Goal: Transaction & Acquisition: Subscribe to service/newsletter

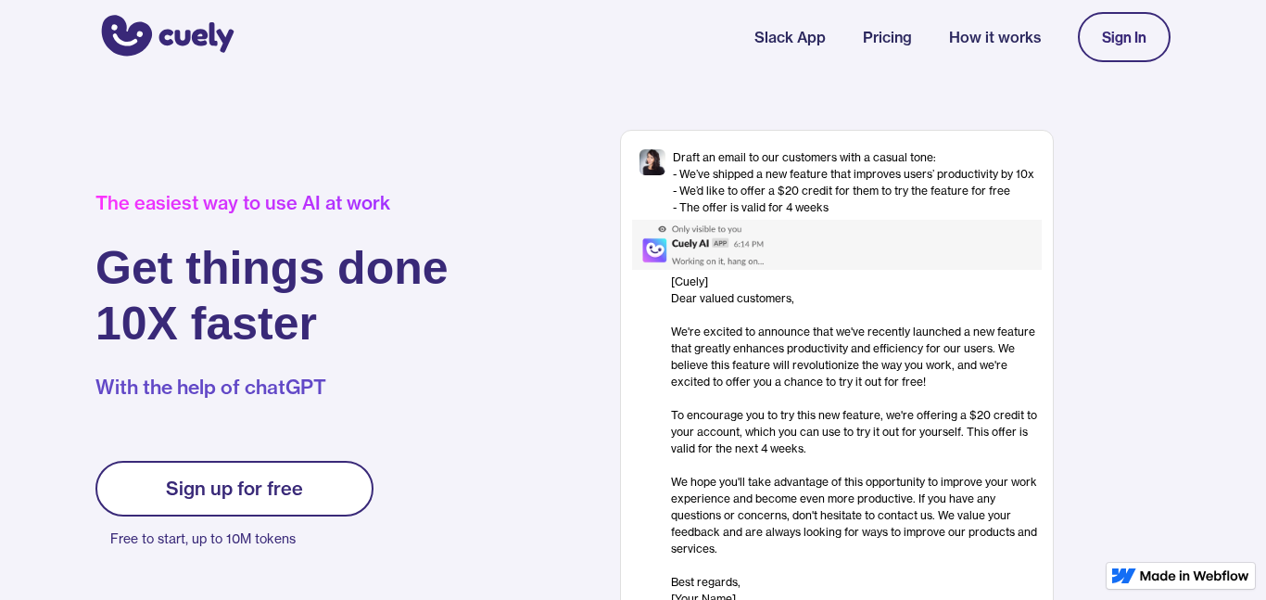
click at [159, 486] on link "Sign up for free" at bounding box center [234, 489] width 278 height 56
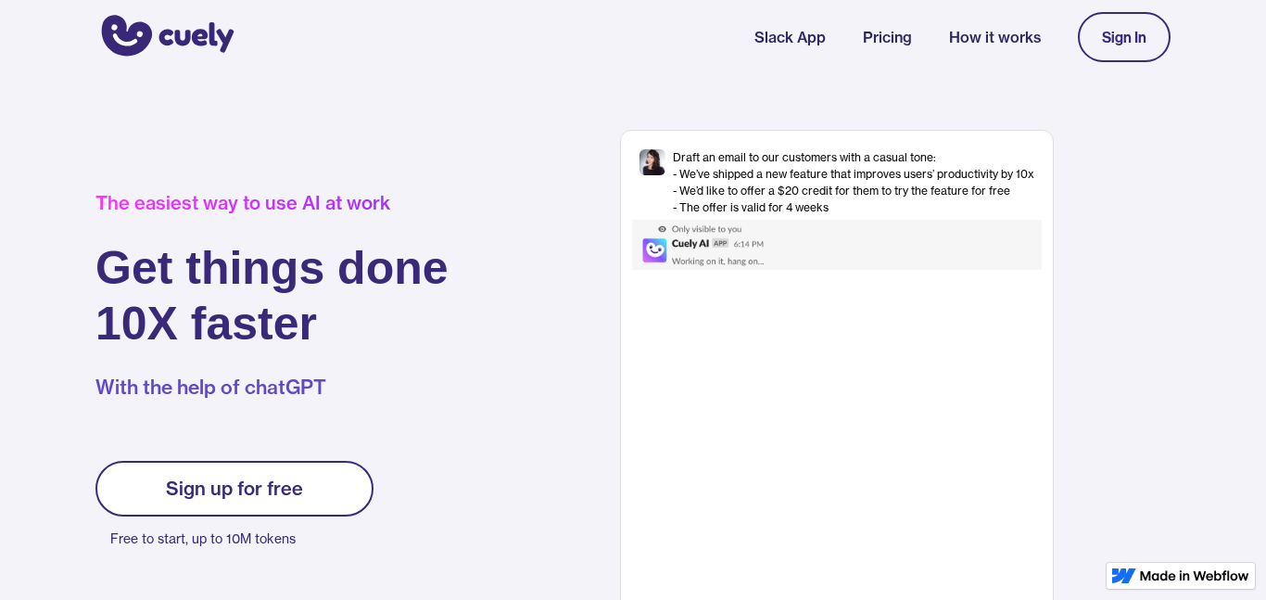
click at [214, 486] on div "Sign up for free" at bounding box center [234, 488] width 137 height 22
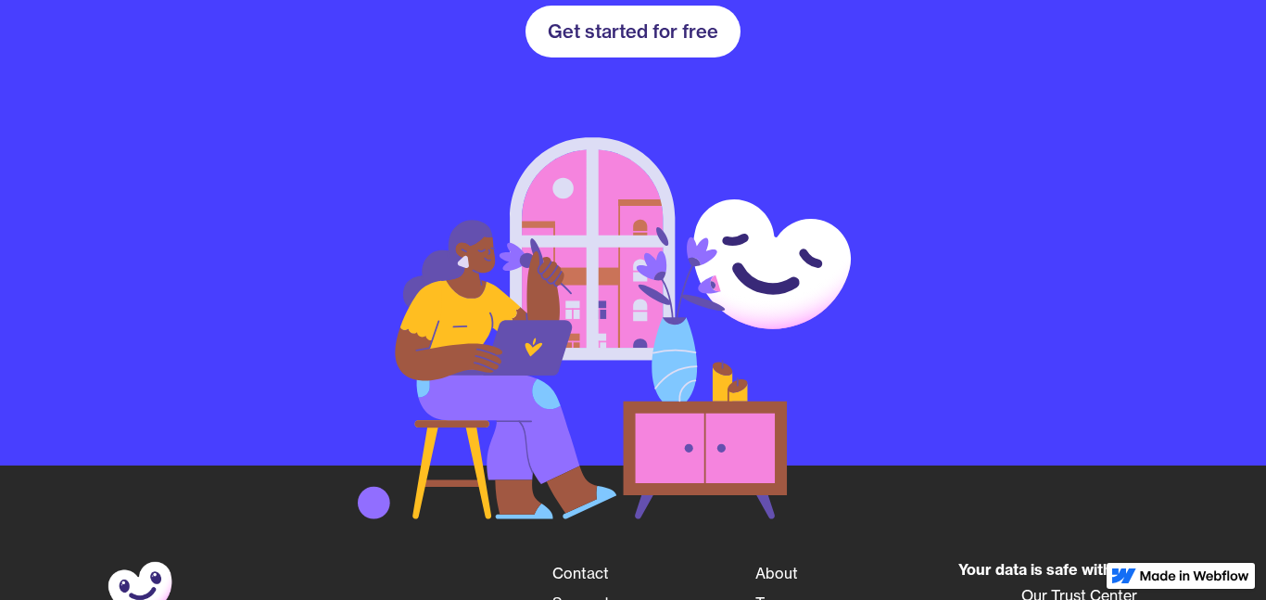
scroll to position [2820, 0]
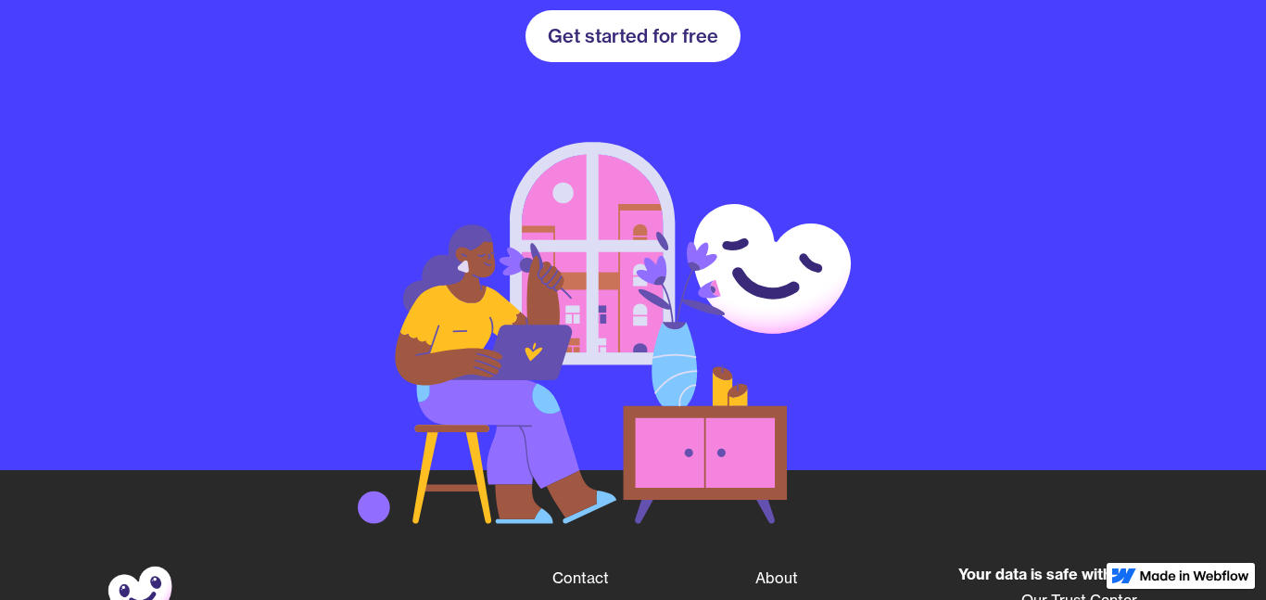
click at [580, 50] on link "Get started for free" at bounding box center [633, 36] width 215 height 52
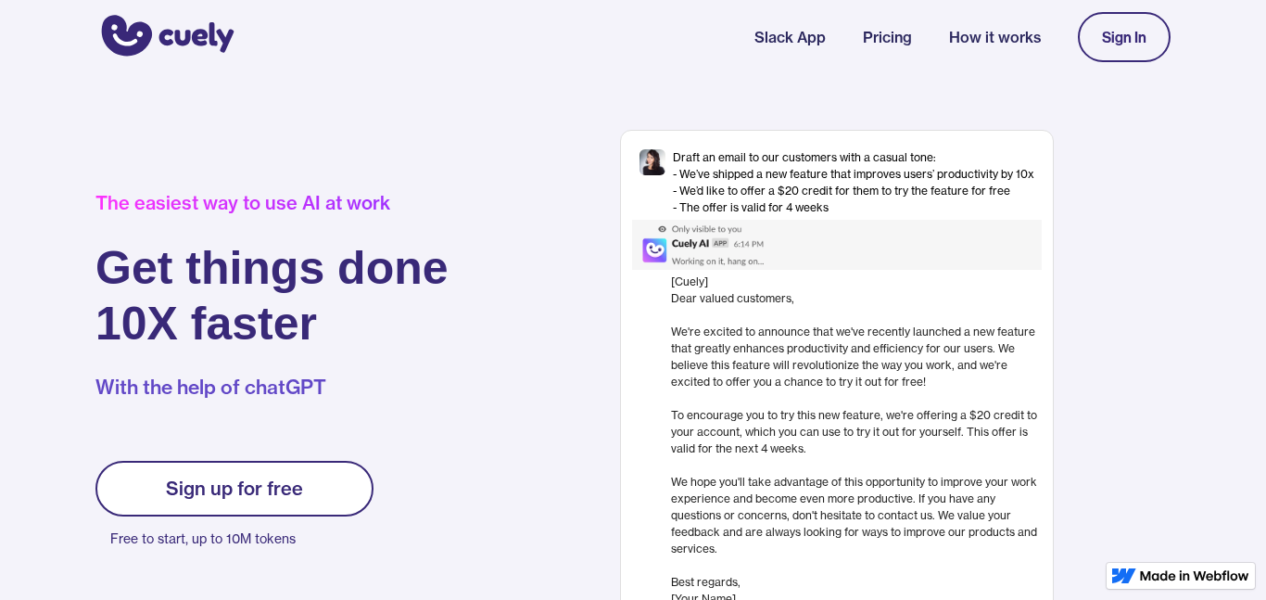
click at [194, 195] on div "The easiest way to use AI at work" at bounding box center [271, 203] width 353 height 22
click at [187, 201] on div "The easiest way to use AI at work" at bounding box center [271, 203] width 353 height 22
click at [184, 381] on p "With the help of chatGPT" at bounding box center [271, 388] width 353 height 28
click at [176, 392] on p "With the help of chatGPT" at bounding box center [271, 388] width 353 height 28
click at [187, 507] on link "Sign up for free" at bounding box center [234, 489] width 278 height 56
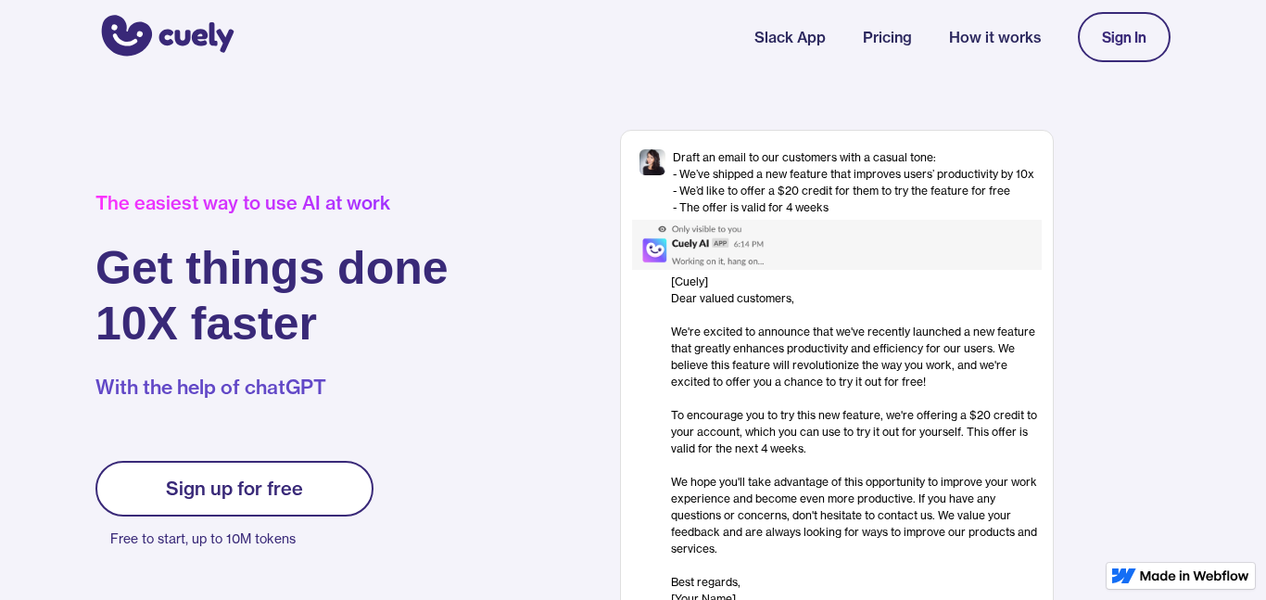
click at [184, 503] on link "Sign up for free" at bounding box center [234, 489] width 278 height 56
click at [155, 488] on link "Sign up for free" at bounding box center [234, 489] width 278 height 56
click at [137, 479] on link "Sign up for free" at bounding box center [234, 489] width 278 height 56
click at [1128, 40] on div "Sign In" at bounding box center [1124, 37] width 44 height 17
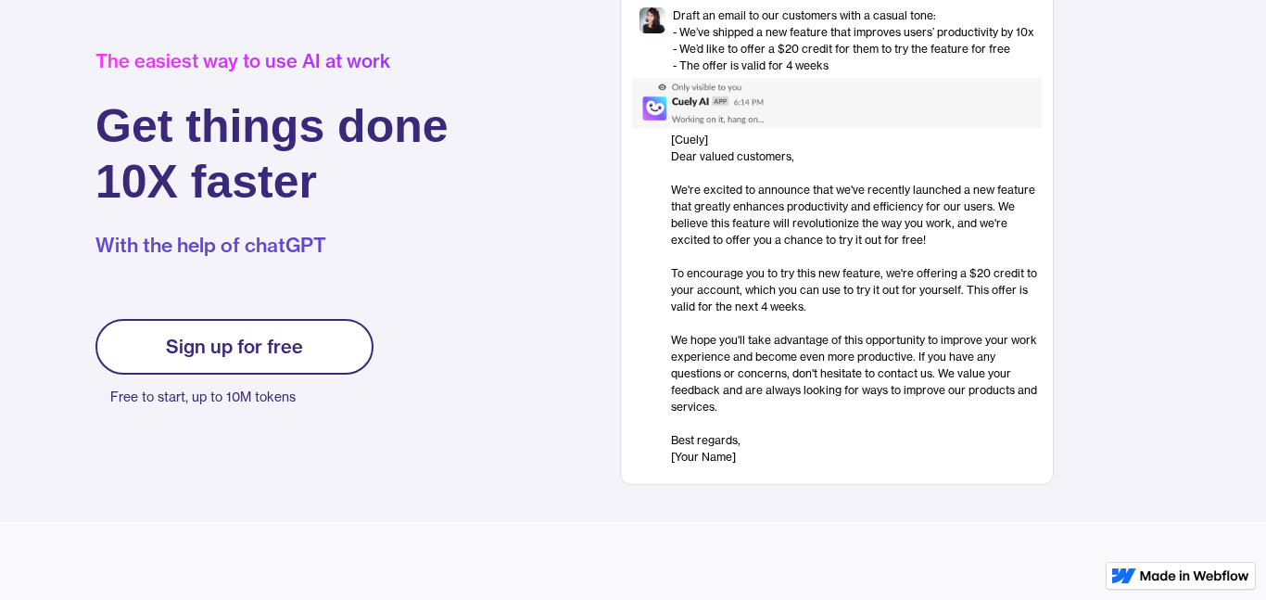
scroll to position [136, 0]
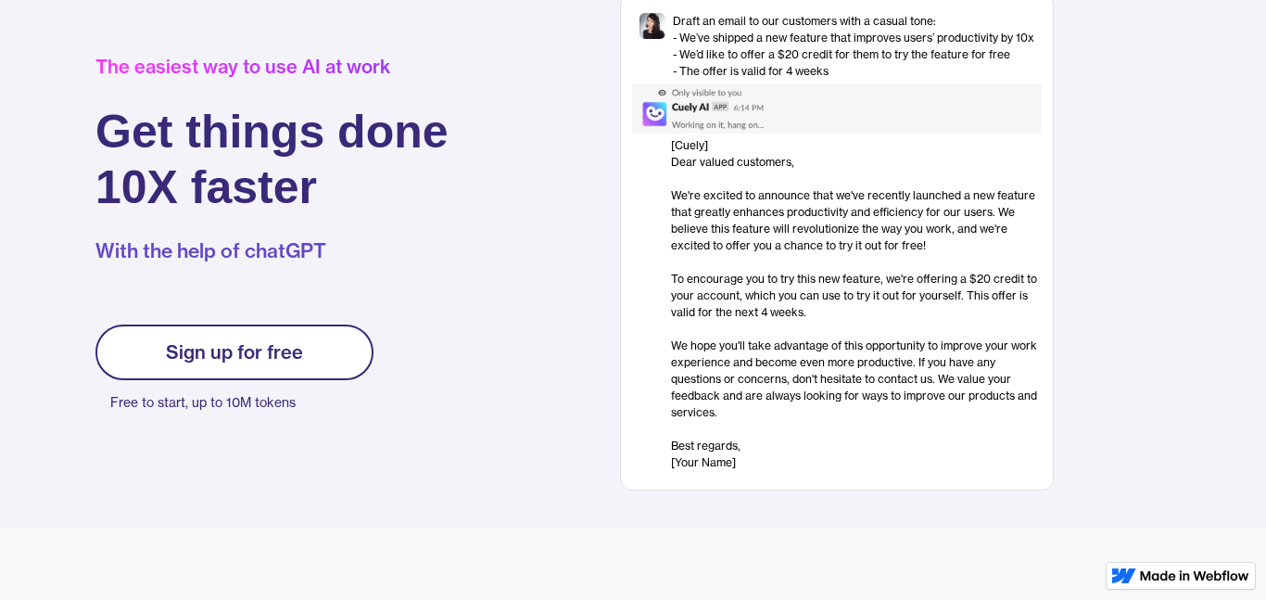
click at [744, 463] on div "[Cuely] Dear valued customers, ‍ We're excited to announce that we've recently …" at bounding box center [856, 304] width 371 height 334
click at [699, 461] on div "[Cuely] Dear valued customers, ‍ We're excited to announce that we've recently …" at bounding box center [856, 304] width 371 height 334
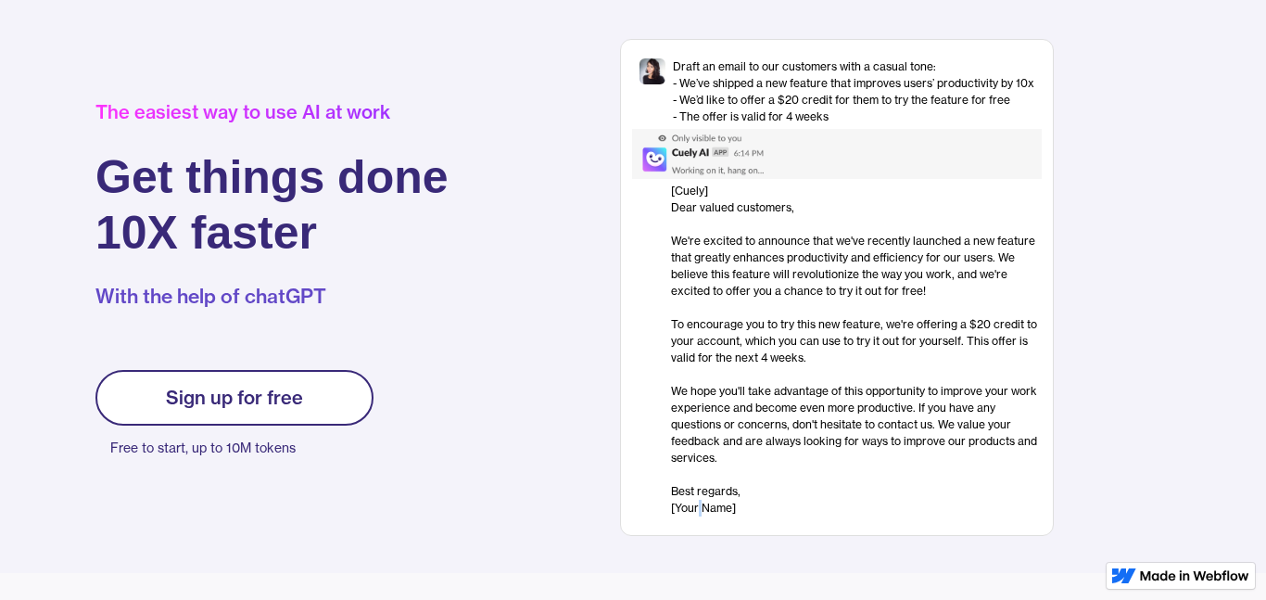
scroll to position [0, 0]
